Goal: Task Accomplishment & Management: Use online tool/utility

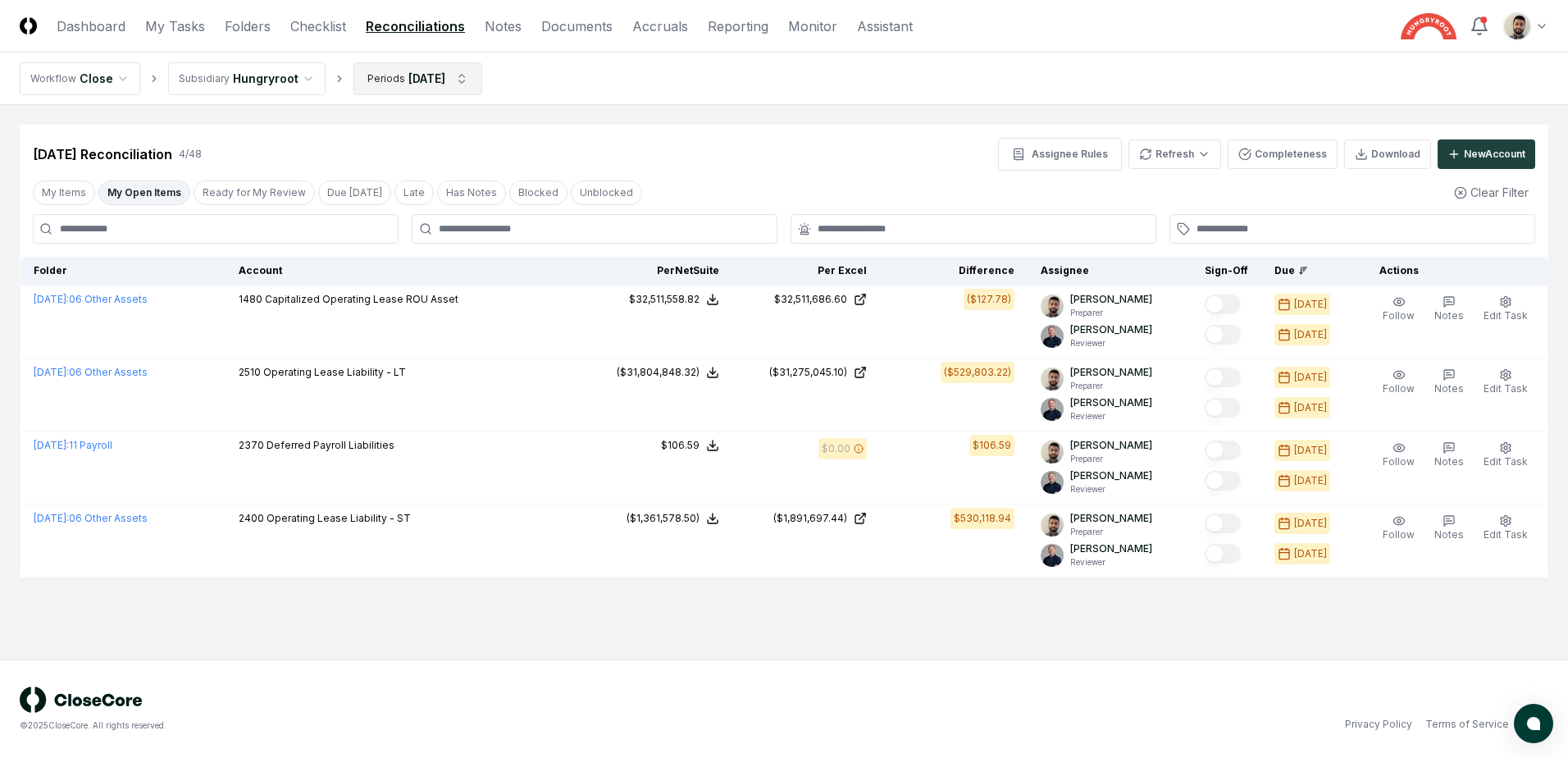
click at [452, 67] on html "CloseCore Dashboard My Tasks Folders Checklist Reconciliations Notes Documents …" at bounding box center [784, 379] width 1568 height 758
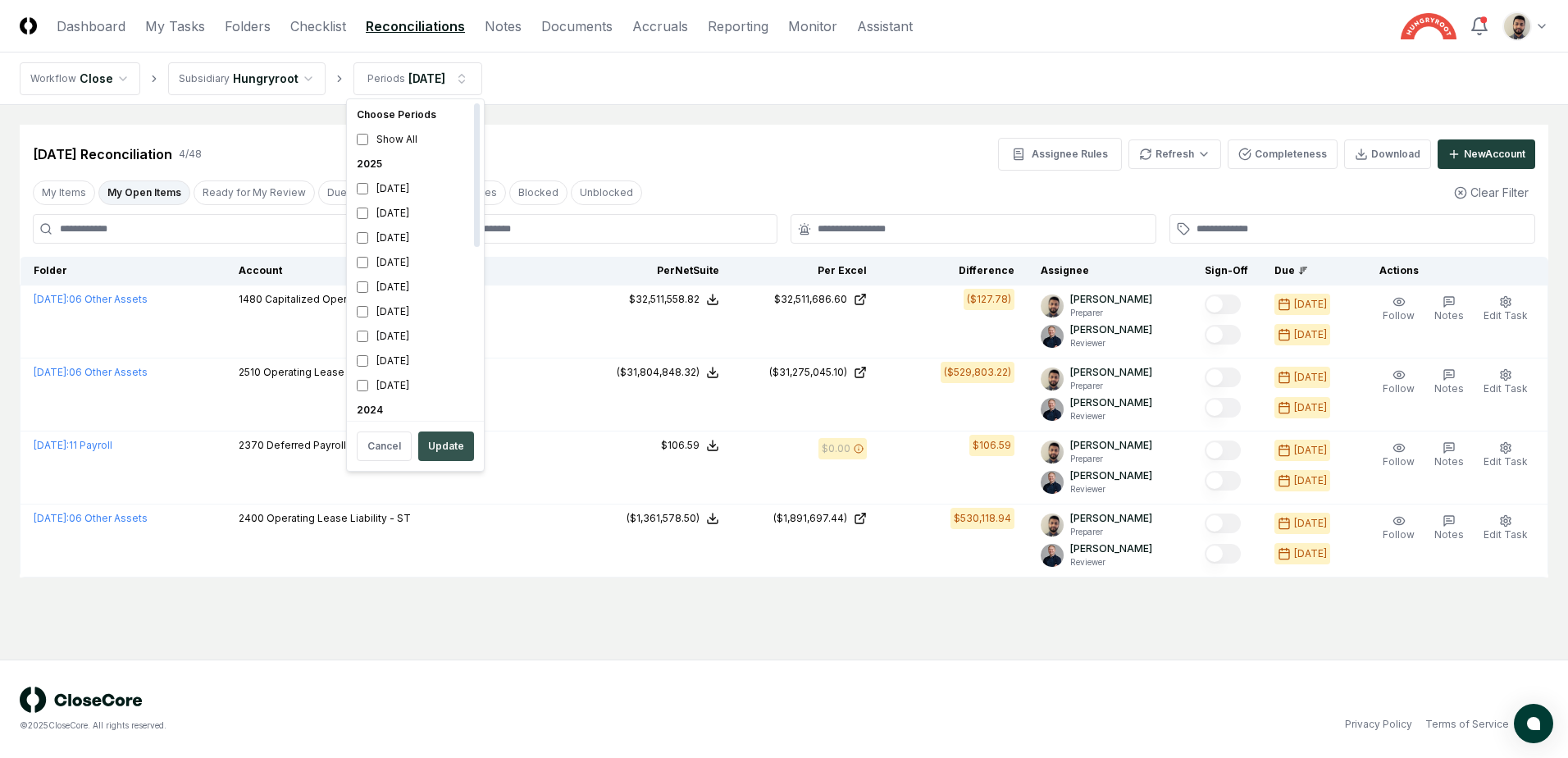
click at [442, 435] on button "Update" at bounding box center [446, 446] width 56 height 29
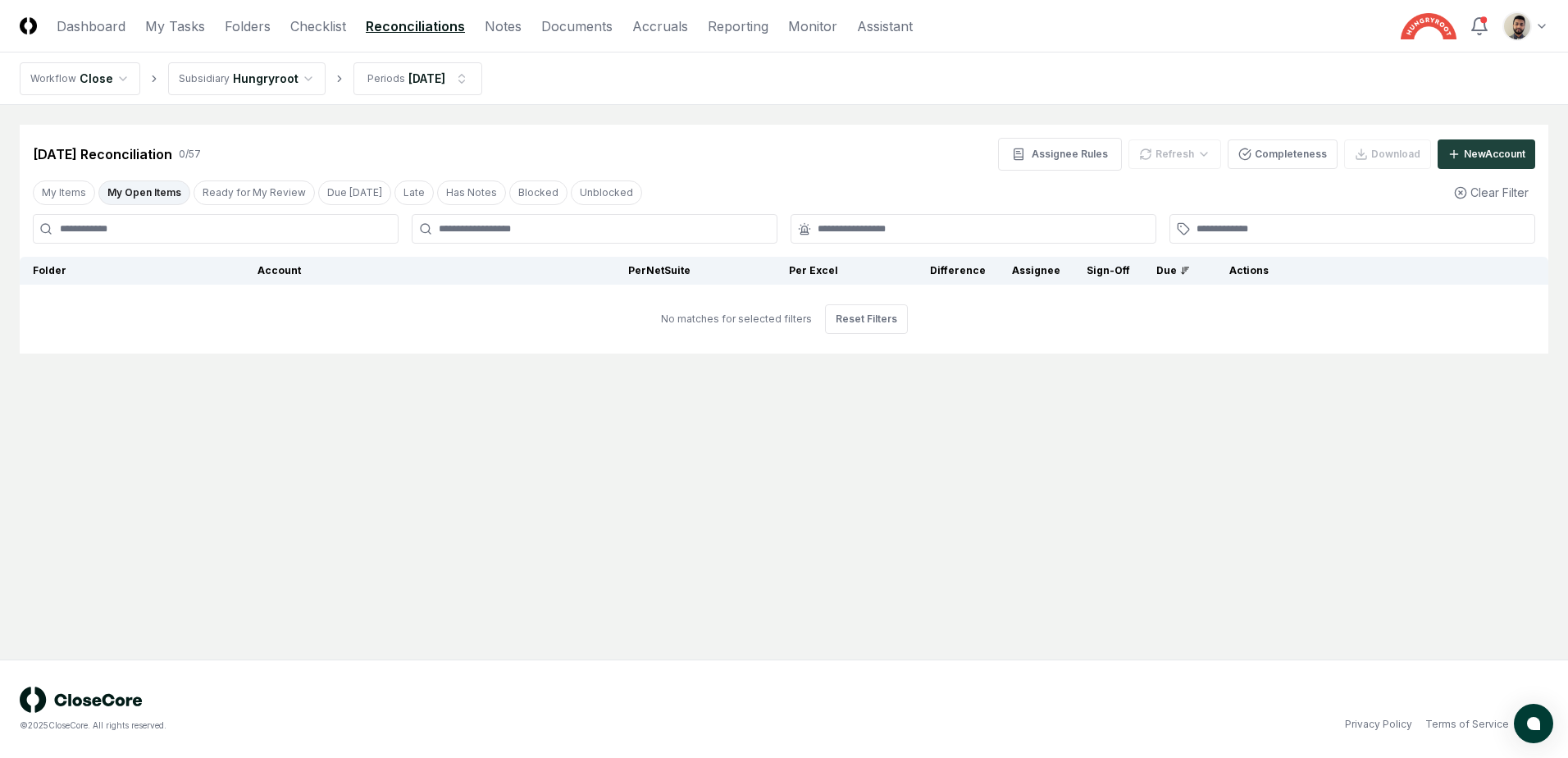
click at [146, 196] on button "My Open Items" at bounding box center [144, 192] width 92 height 25
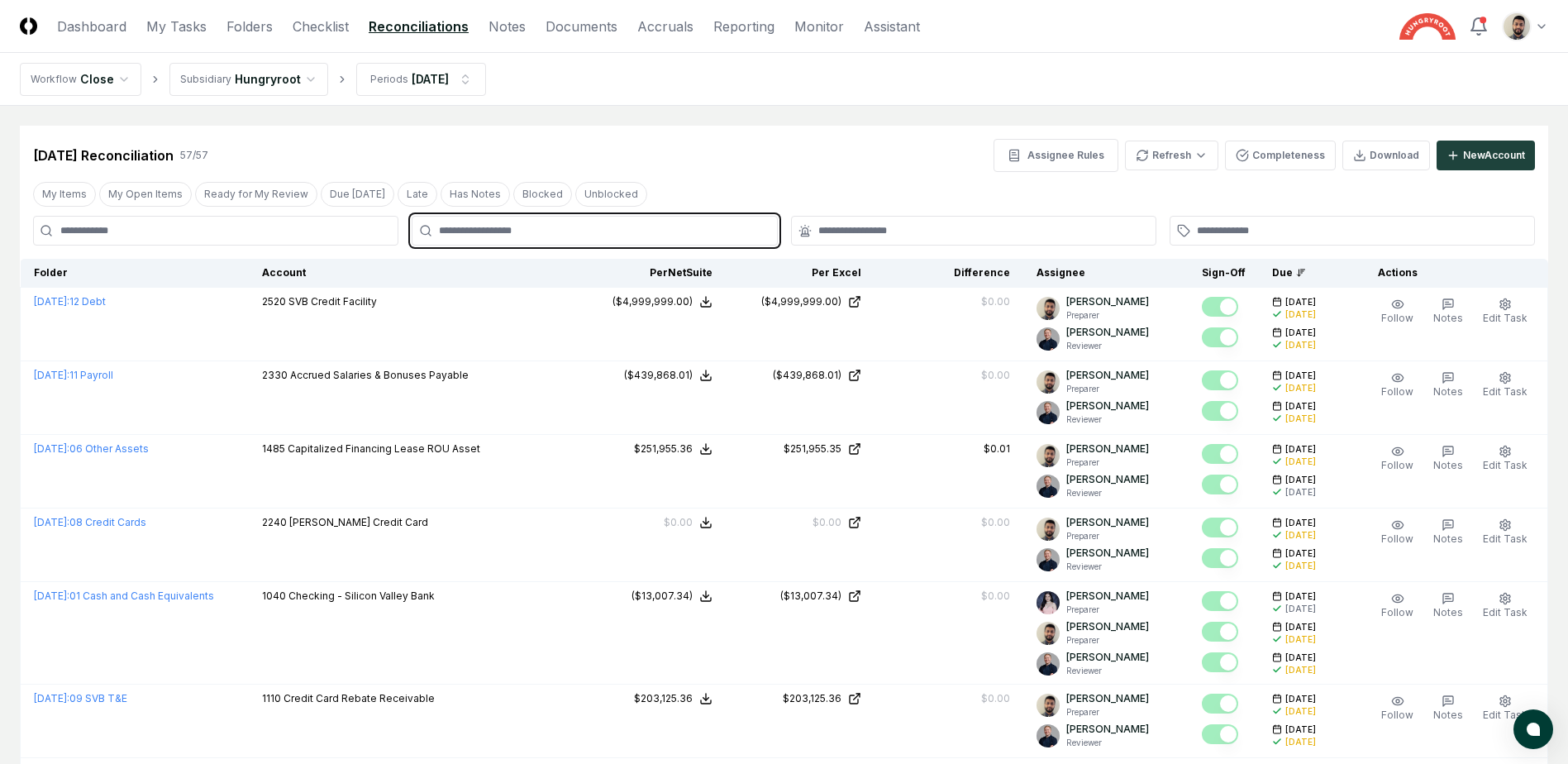
click at [500, 230] on input "text" at bounding box center [602, 230] width 328 height 15
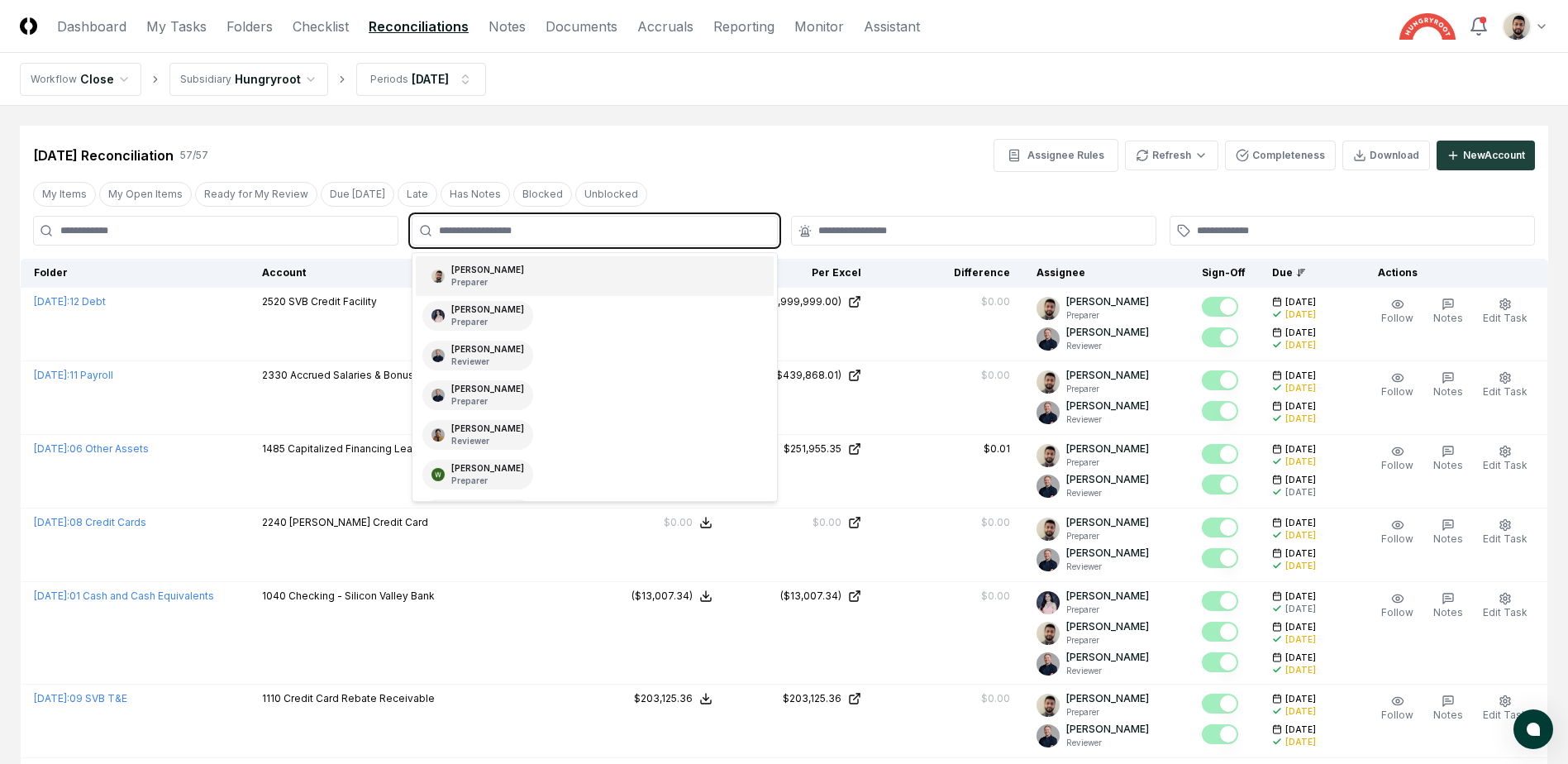
click at [498, 275] on div "[PERSON_NAME] Preparer" at bounding box center [477, 276] width 110 height 30
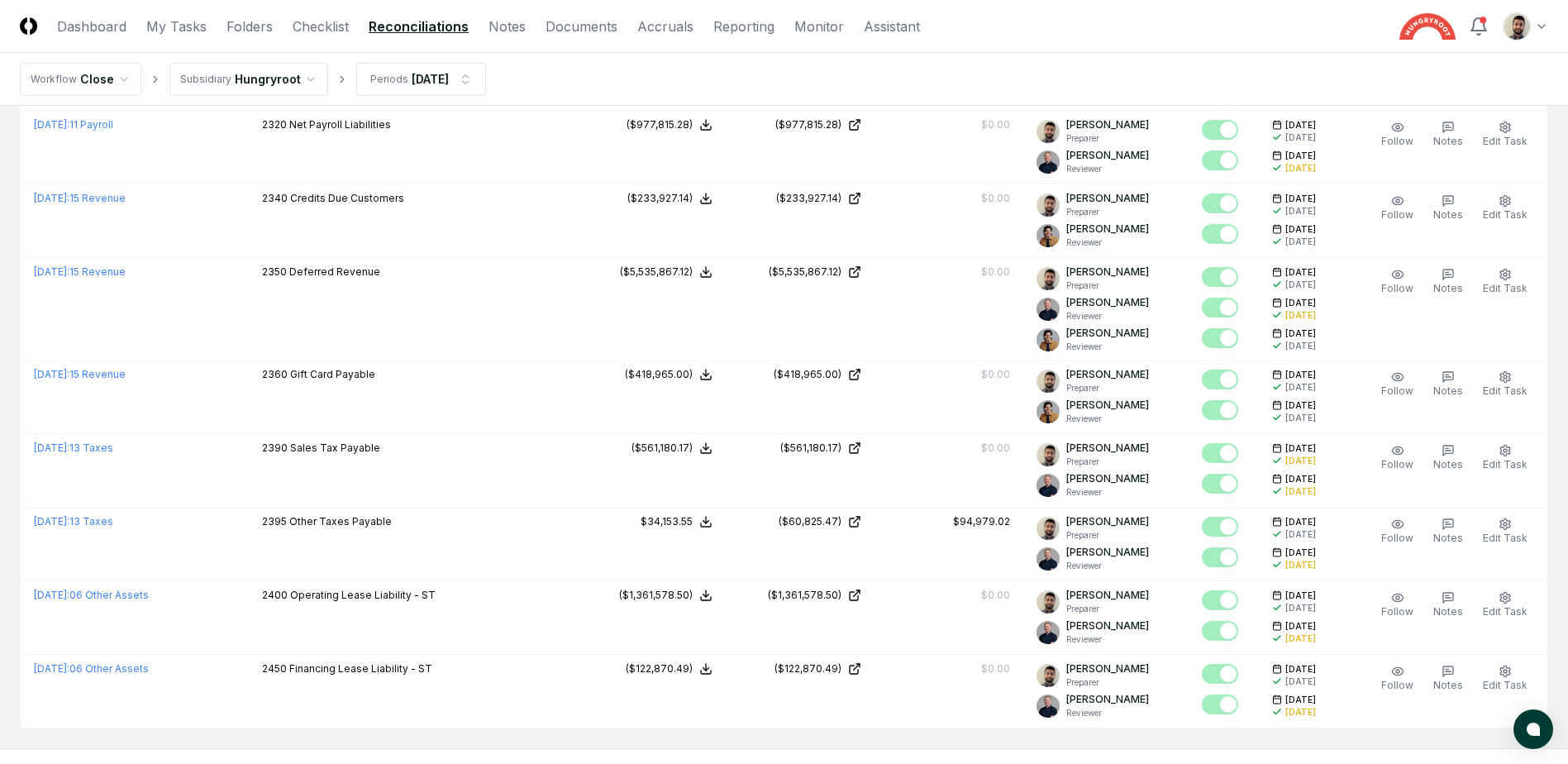
scroll to position [2686, 0]
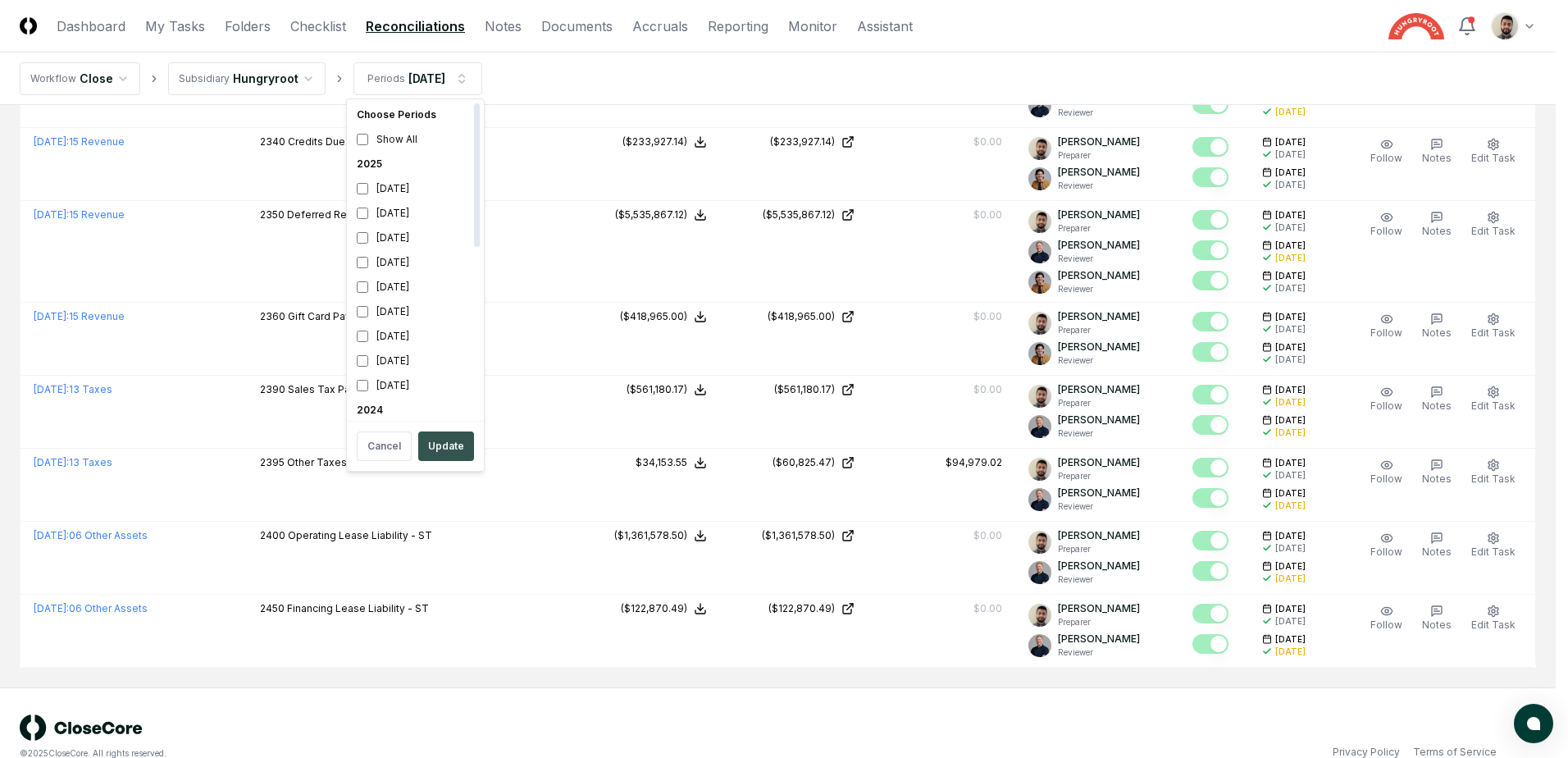
click at [448, 440] on button "Update" at bounding box center [446, 446] width 56 height 29
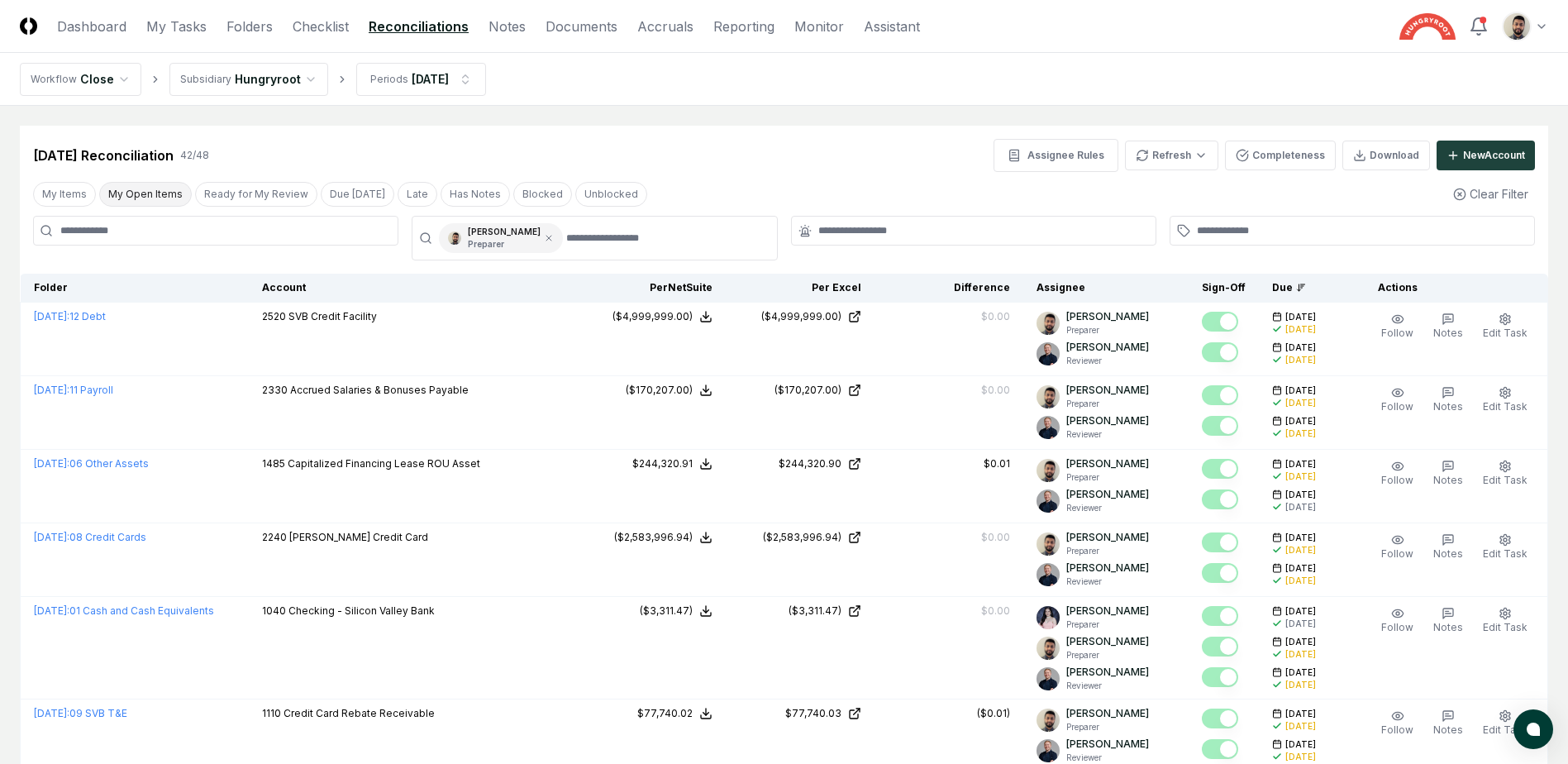
click at [149, 203] on button "My Open Items" at bounding box center [145, 194] width 93 height 25
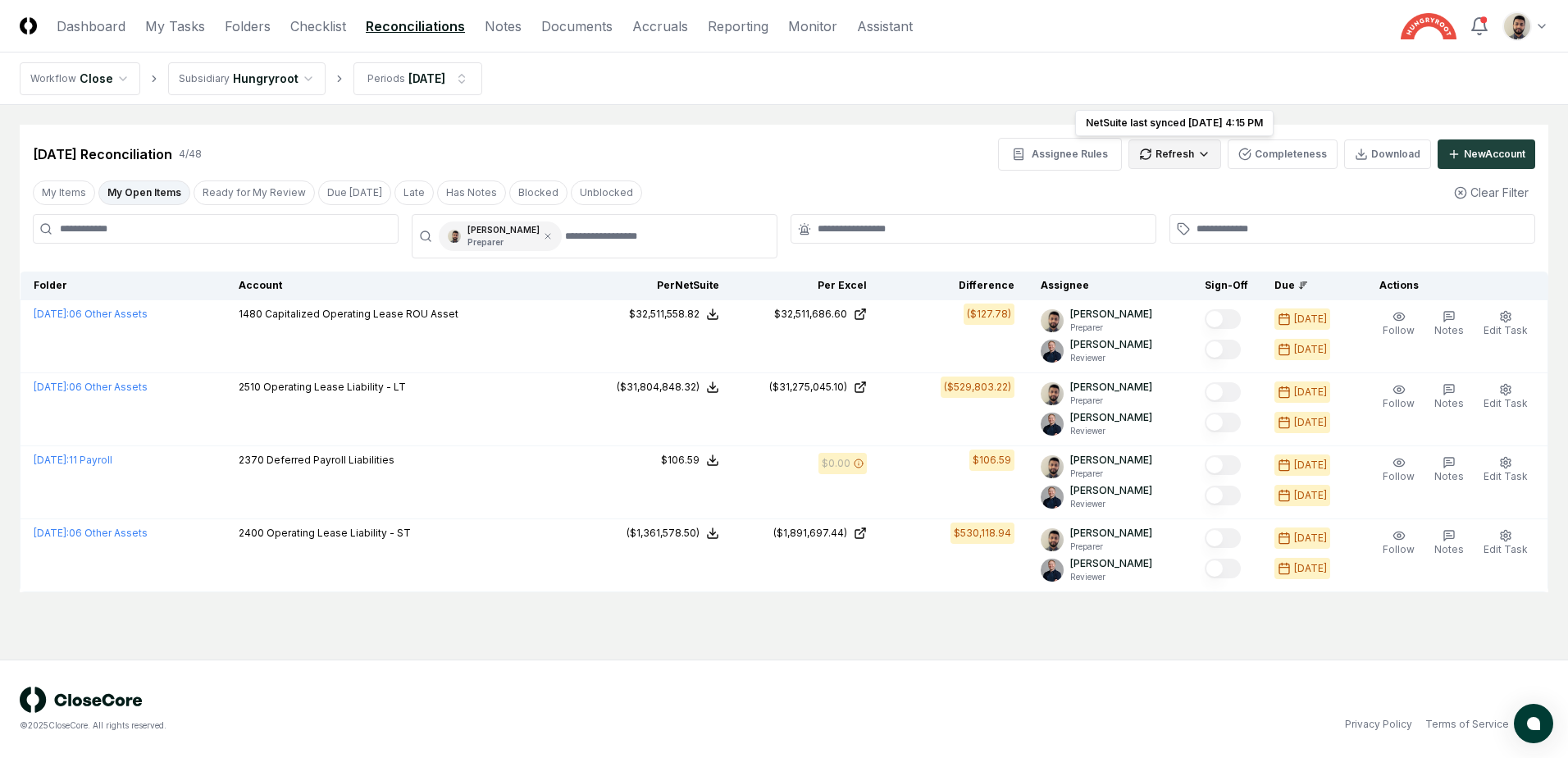
click at [1204, 154] on html "CloseCore Dashboard My Tasks Folders Checklist Reconciliations Notes Documents …" at bounding box center [784, 379] width 1568 height 758
click at [1182, 217] on div "Spreadsheets" at bounding box center [1178, 213] width 97 height 25
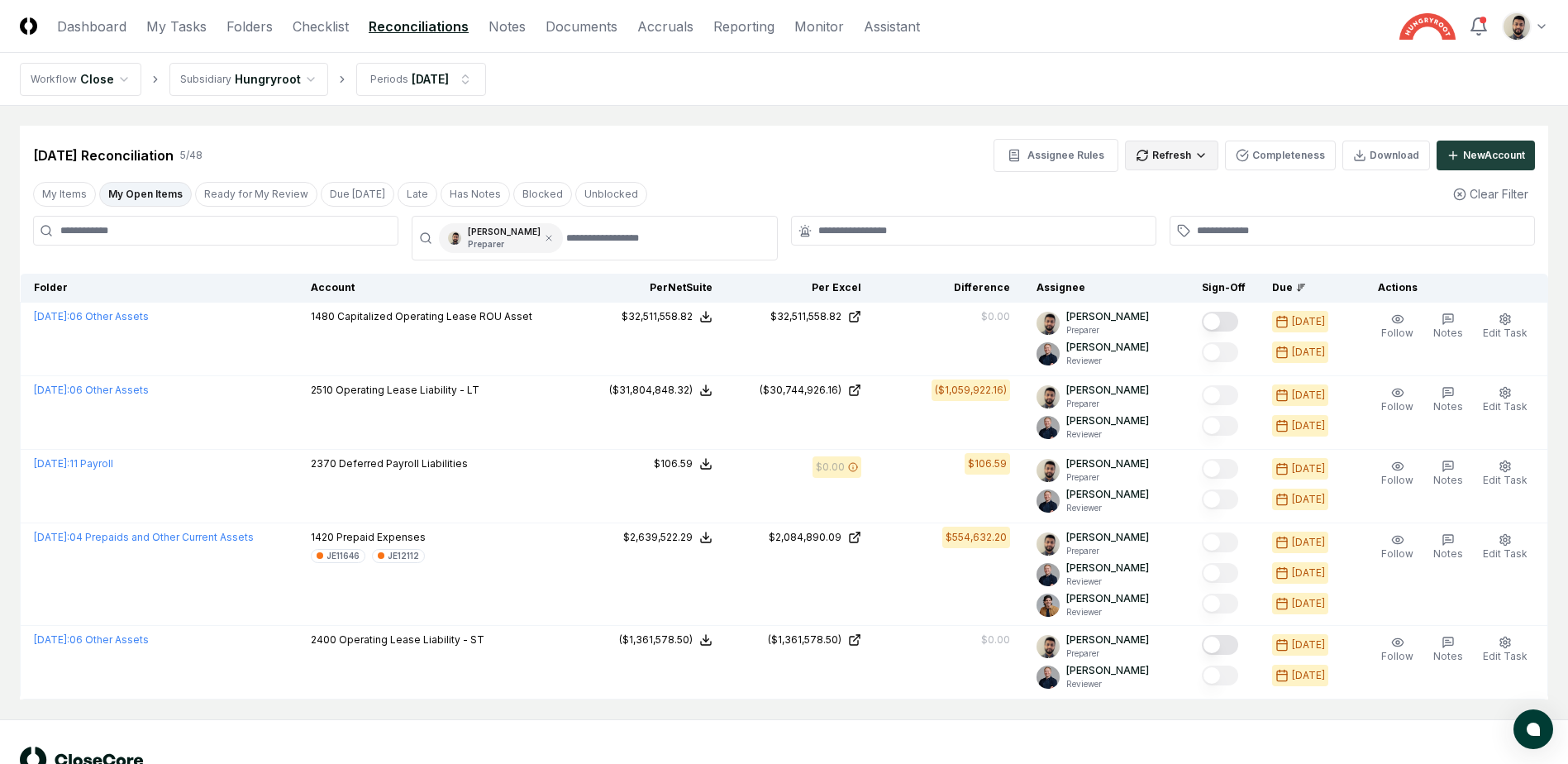
click at [1201, 163] on html "CloseCore Dashboard My Tasks Folders Checklist Reconciliations Notes Documents …" at bounding box center [784, 409] width 1568 height 818
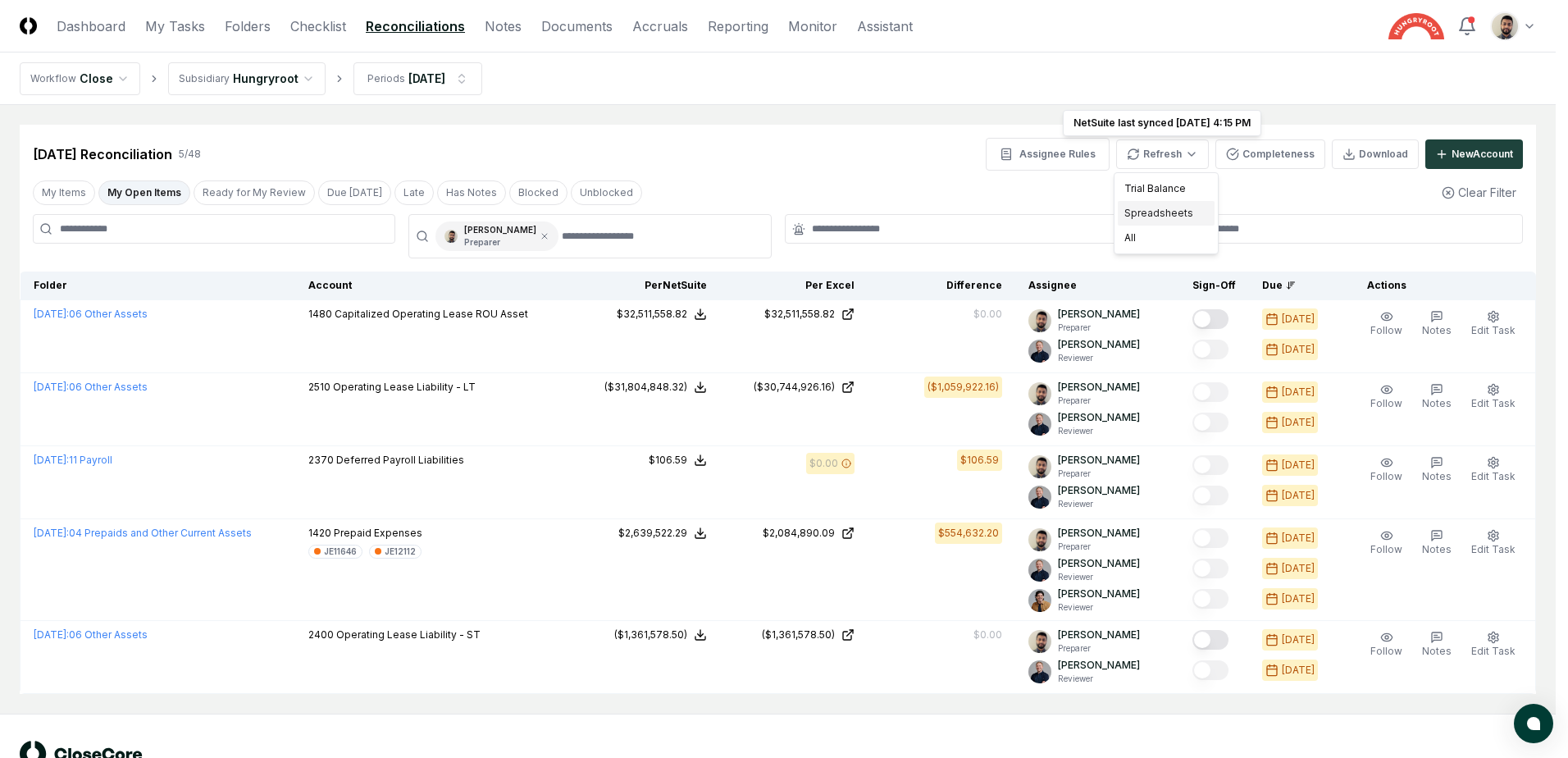
click at [1163, 210] on div "Spreadsheets" at bounding box center [1166, 213] width 97 height 25
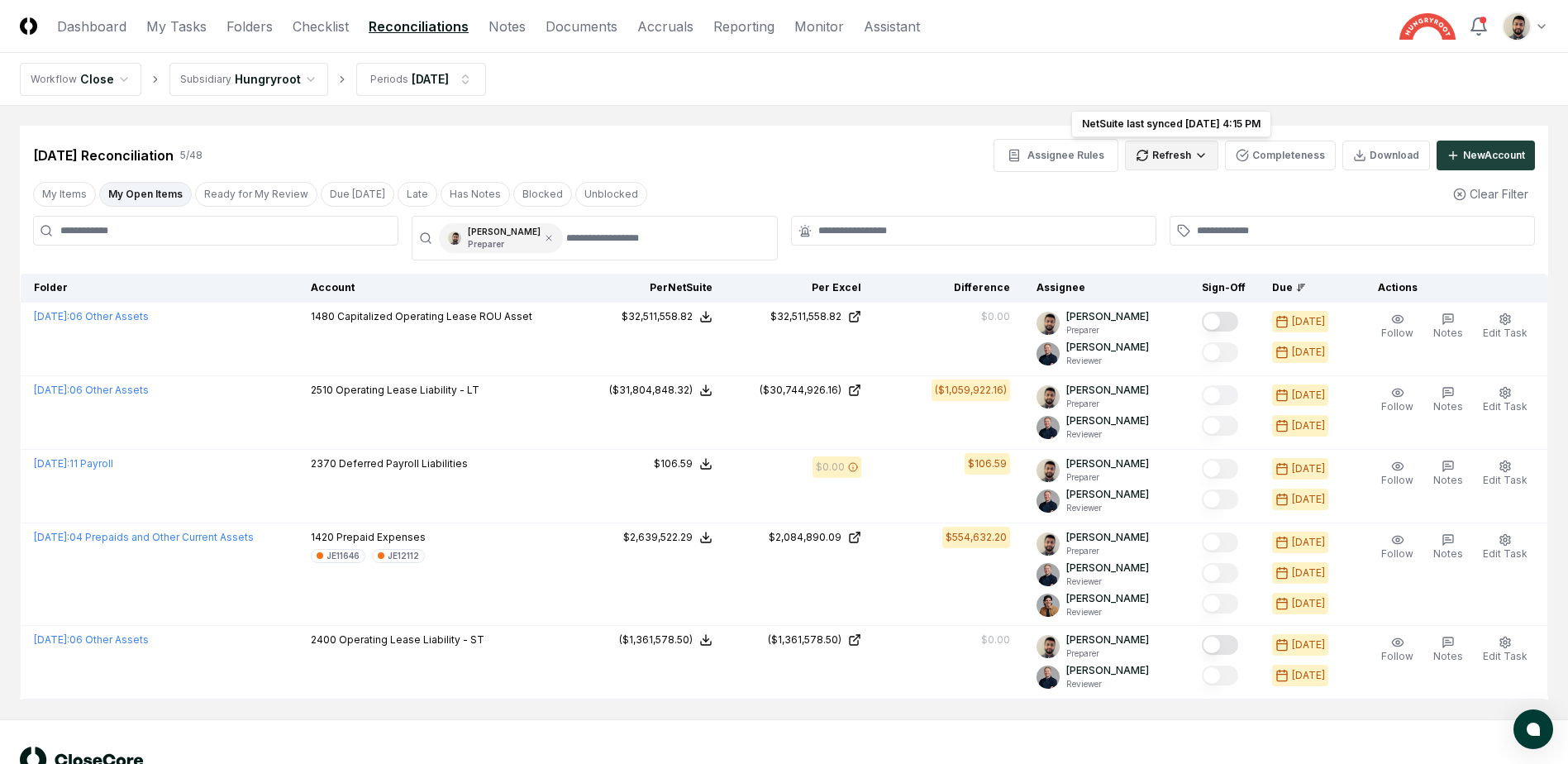
click at [1206, 158] on html "CloseCore Dashboard My Tasks Folders Checklist Reconciliations Notes Documents …" at bounding box center [784, 409] width 1568 height 818
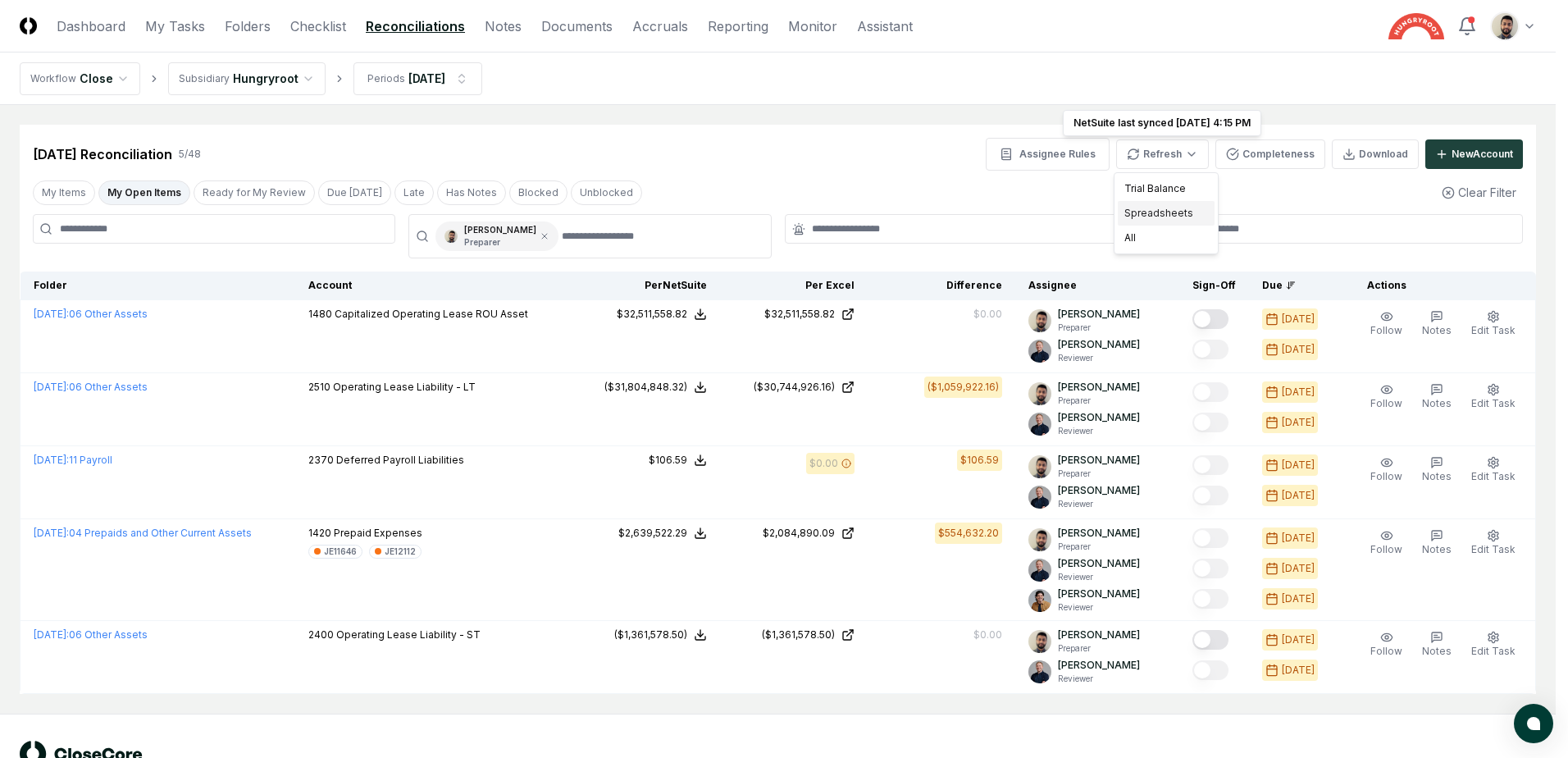
click at [1162, 214] on div "Spreadsheets" at bounding box center [1166, 213] width 97 height 25
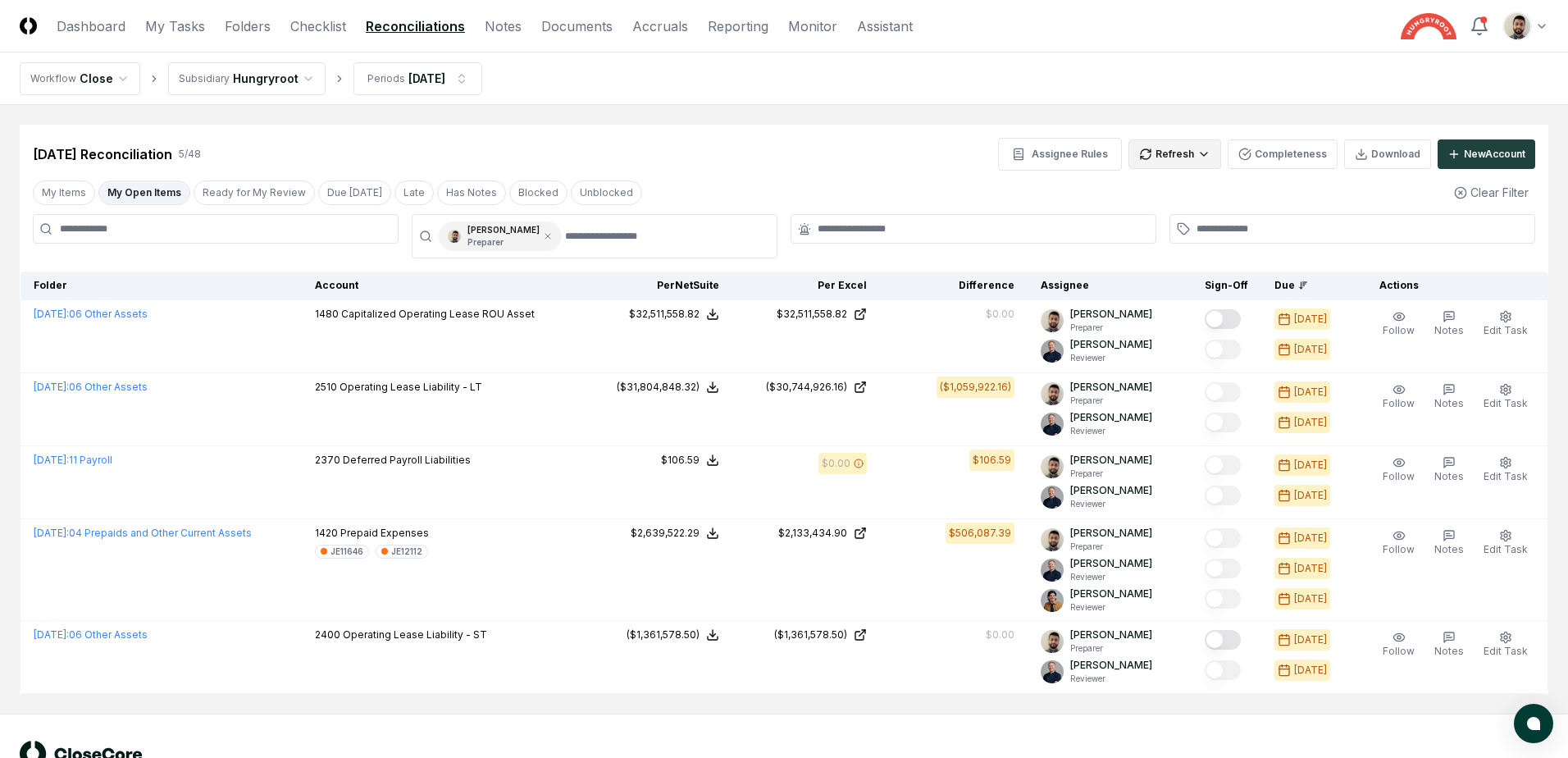
click at [1189, 147] on html "CloseCore Dashboard My Tasks Folders Checklist Reconciliations Notes Documents …" at bounding box center [784, 405] width 1568 height 811
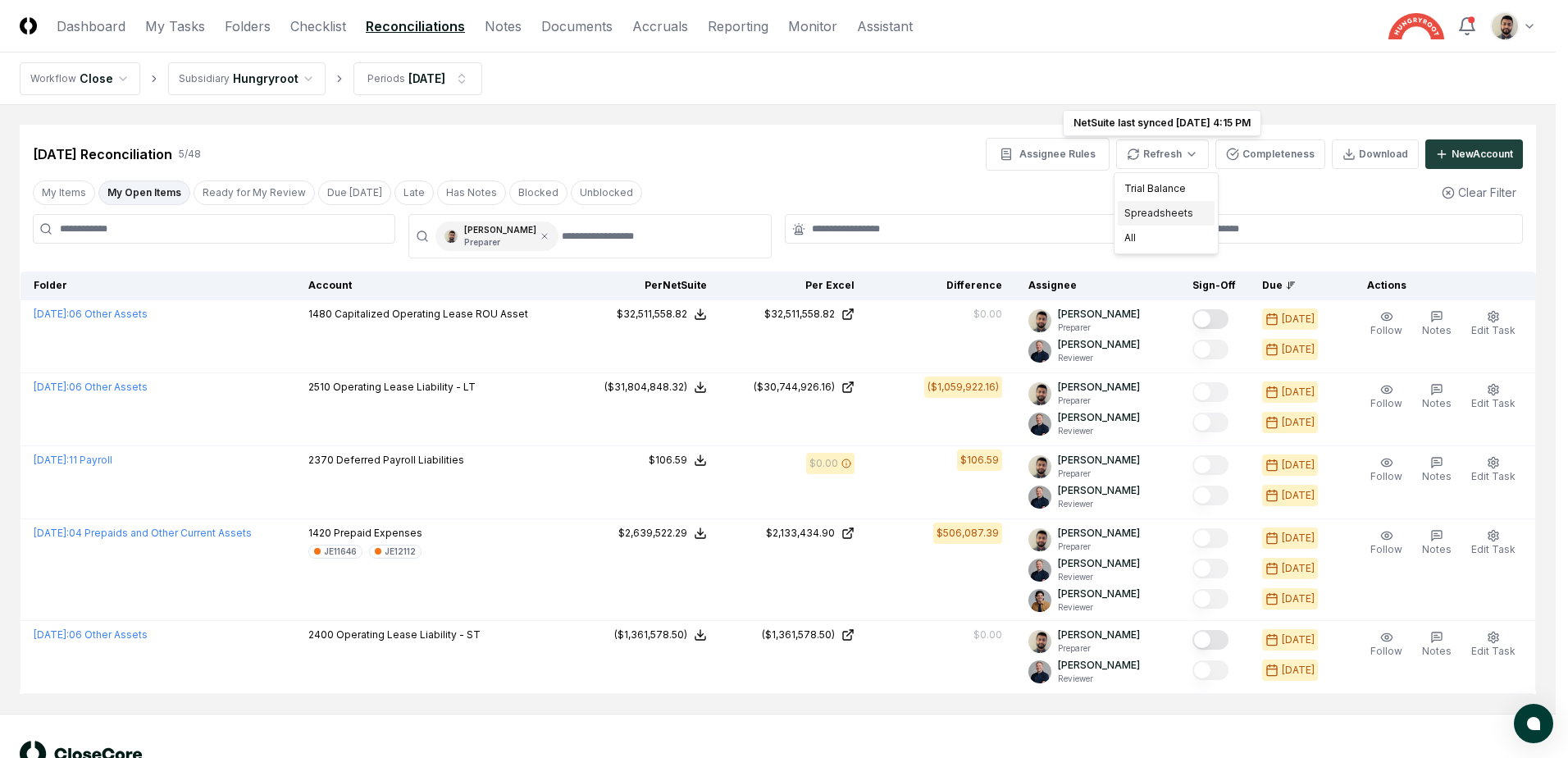
click at [1162, 219] on div "Spreadsheets" at bounding box center [1166, 213] width 97 height 25
